Goal: Task Accomplishment & Management: Complete application form

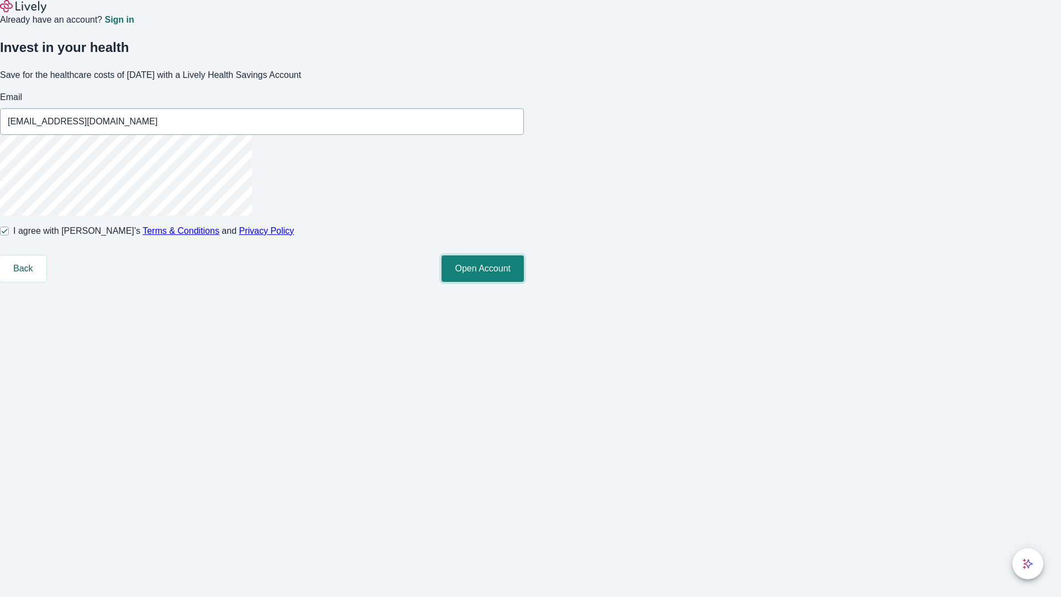
click at [524, 282] on button "Open Account" at bounding box center [482, 268] width 82 height 27
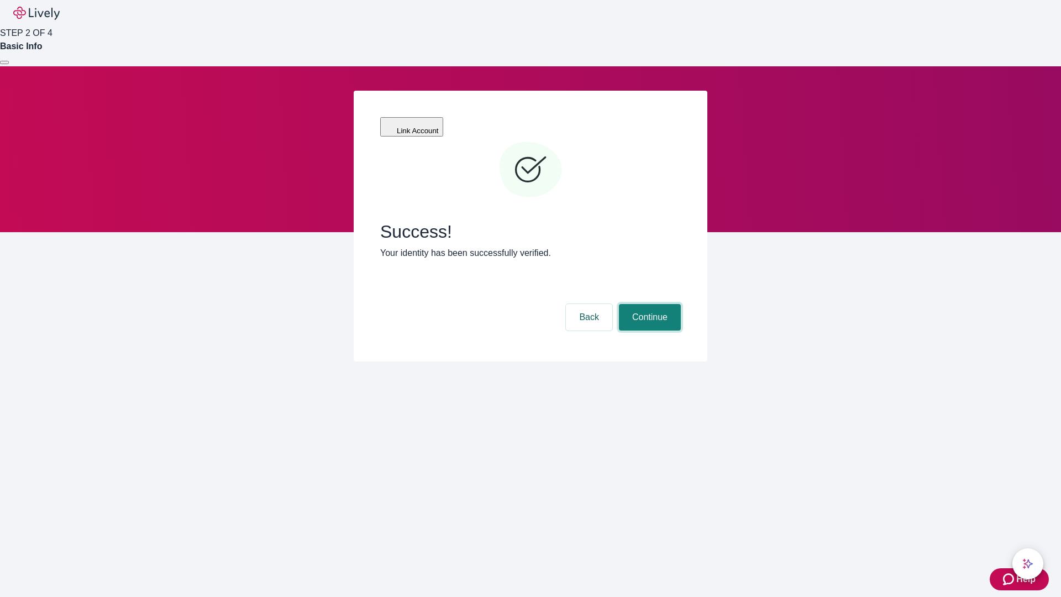
click at [648, 304] on button "Continue" at bounding box center [650, 317] width 62 height 27
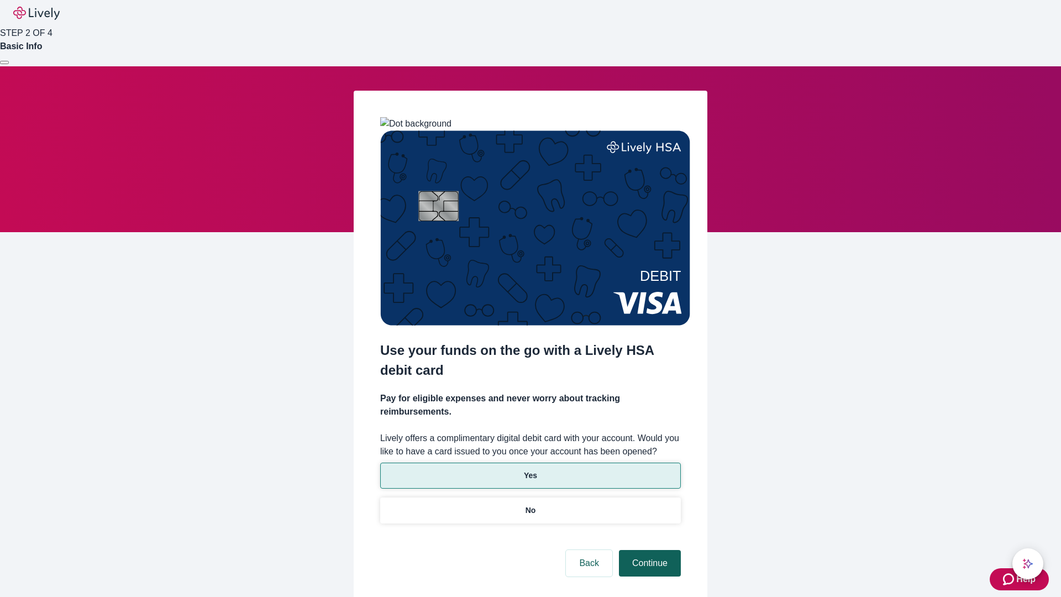
click at [530, 470] on p "Yes" at bounding box center [530, 476] width 13 height 12
click at [648, 550] on button "Continue" at bounding box center [650, 563] width 62 height 27
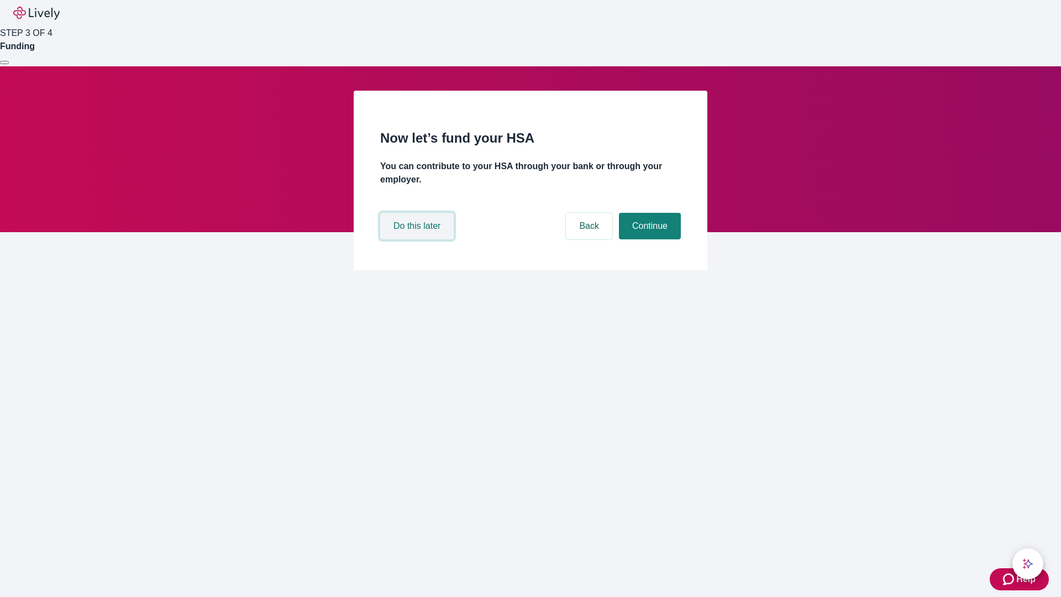
click at [418, 239] on button "Do this later" at bounding box center [416, 226] width 73 height 27
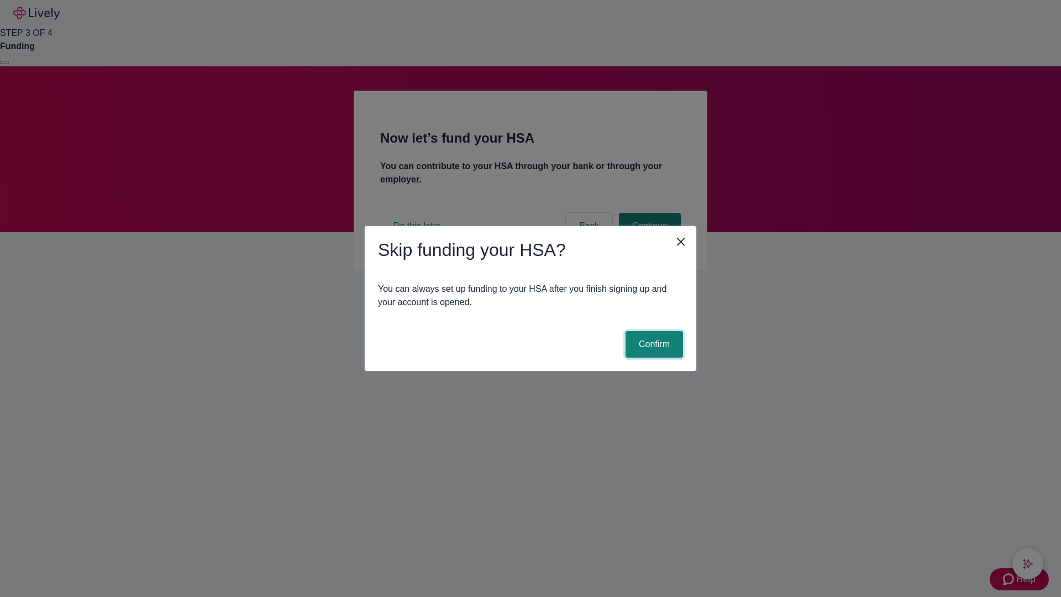
click at [653, 344] on button "Confirm" at bounding box center [653, 344] width 57 height 27
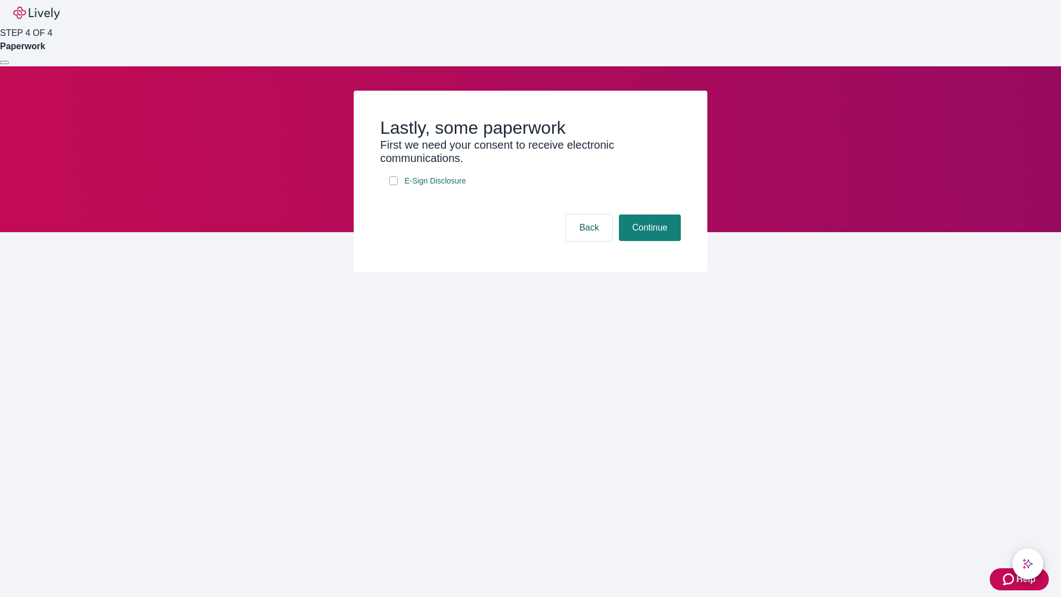
click at [393, 185] on input "E-Sign Disclosure" at bounding box center [393, 180] width 9 height 9
checkbox input "true"
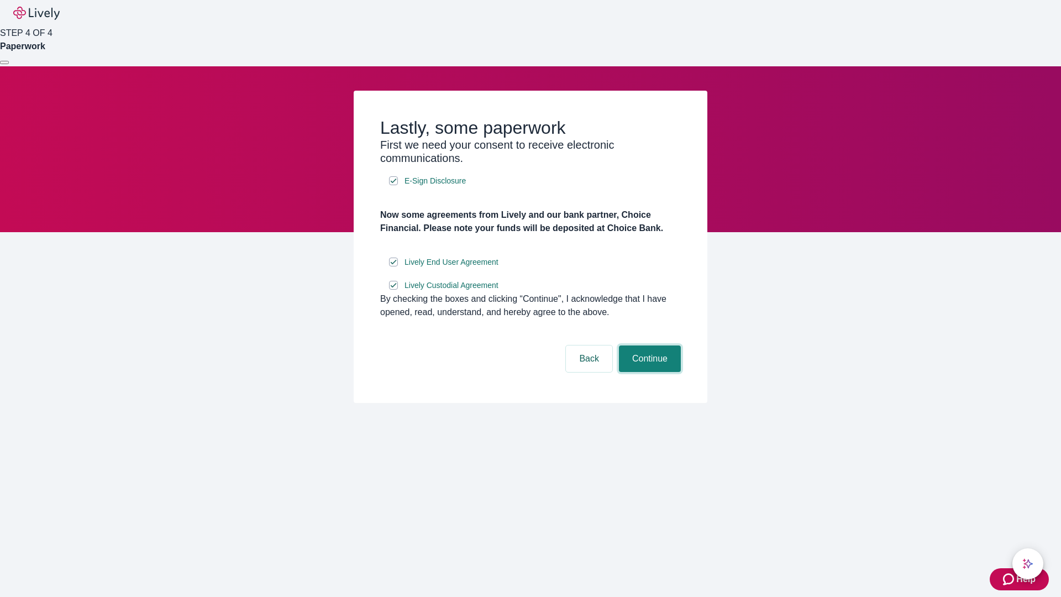
click at [648, 372] on button "Continue" at bounding box center [650, 358] width 62 height 27
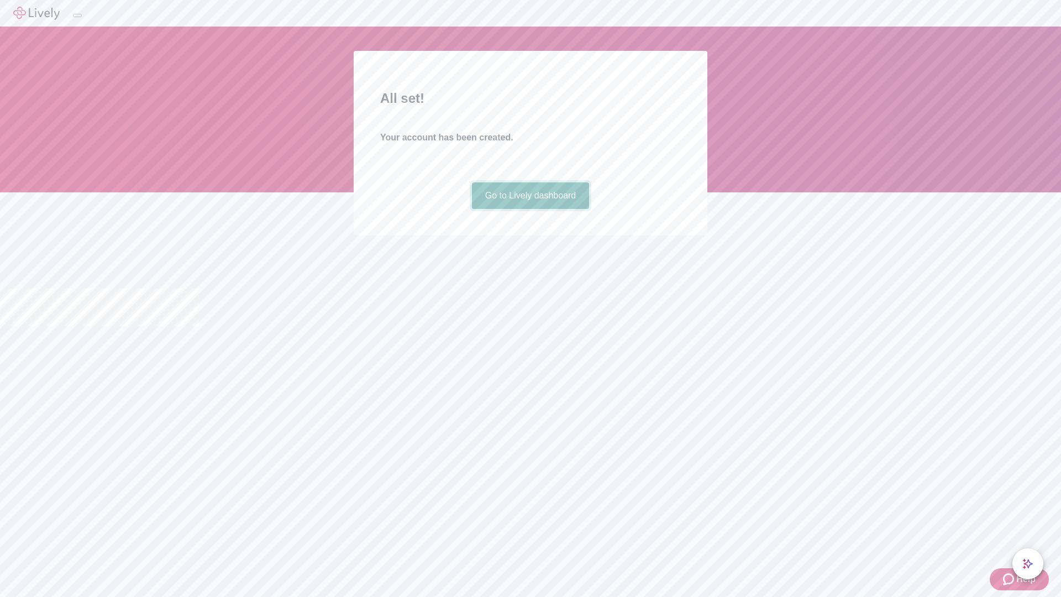
click at [530, 209] on link "Go to Lively dashboard" at bounding box center [531, 195] width 118 height 27
